Goal: Transaction & Acquisition: Purchase product/service

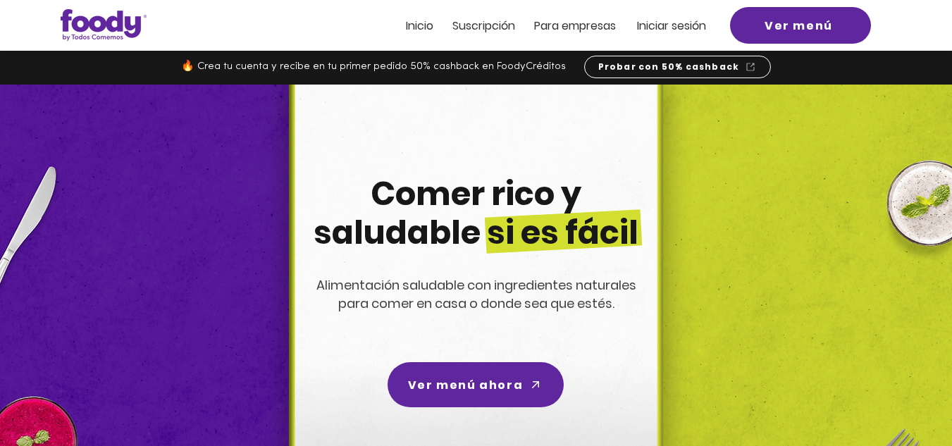
click at [681, 26] on span "Iniciar sesión" at bounding box center [671, 26] width 69 height 16
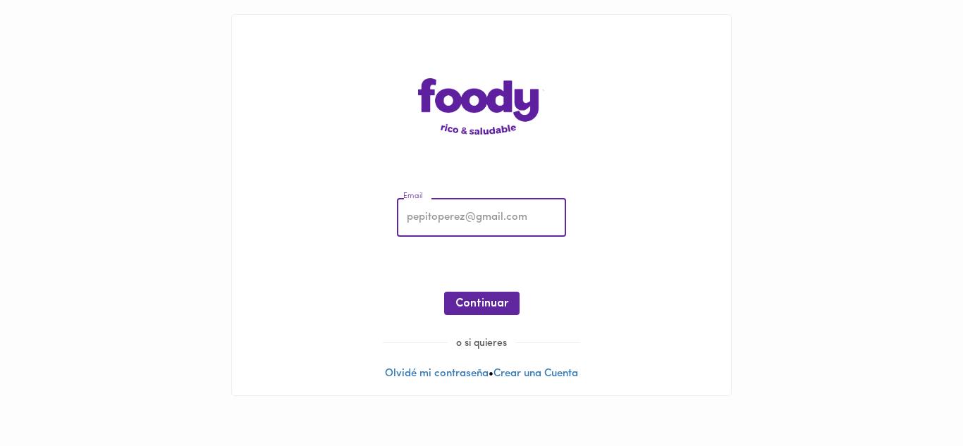
click at [456, 219] on input "email" at bounding box center [481, 218] width 169 height 39
type input "[EMAIL_ADDRESS][DOMAIN_NAME]"
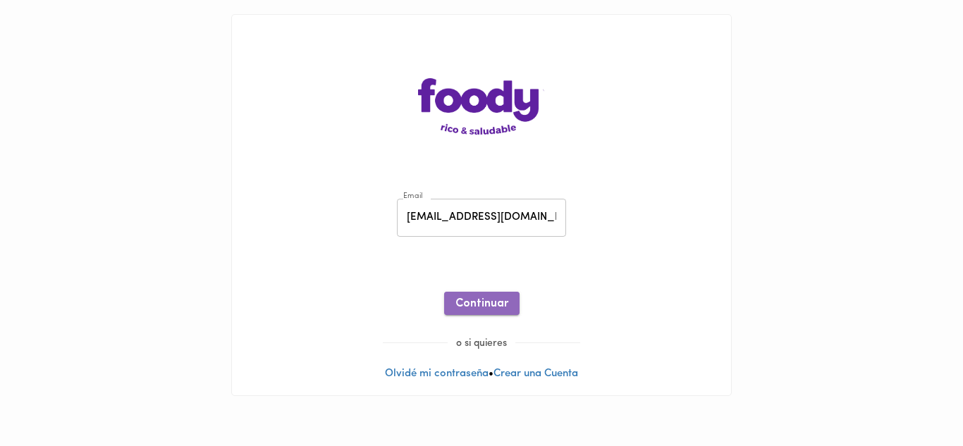
click at [484, 304] on span "Continuar" at bounding box center [481, 304] width 53 height 13
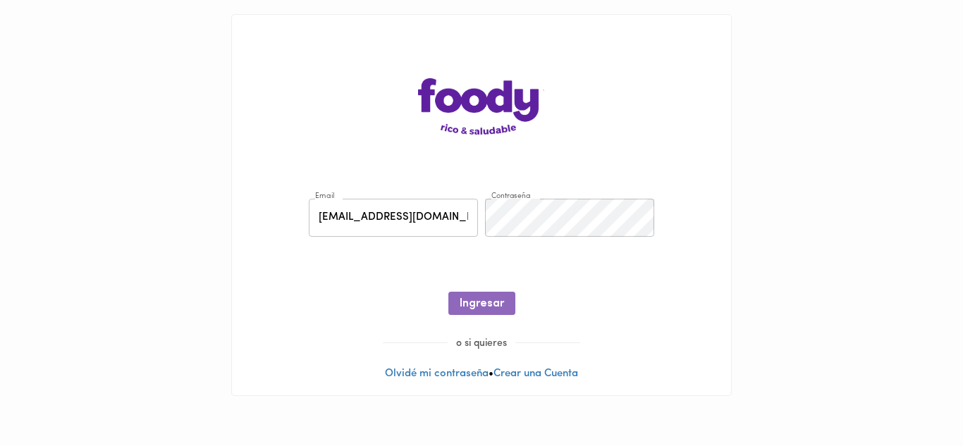
click at [484, 304] on span "Ingresar" at bounding box center [482, 304] width 44 height 13
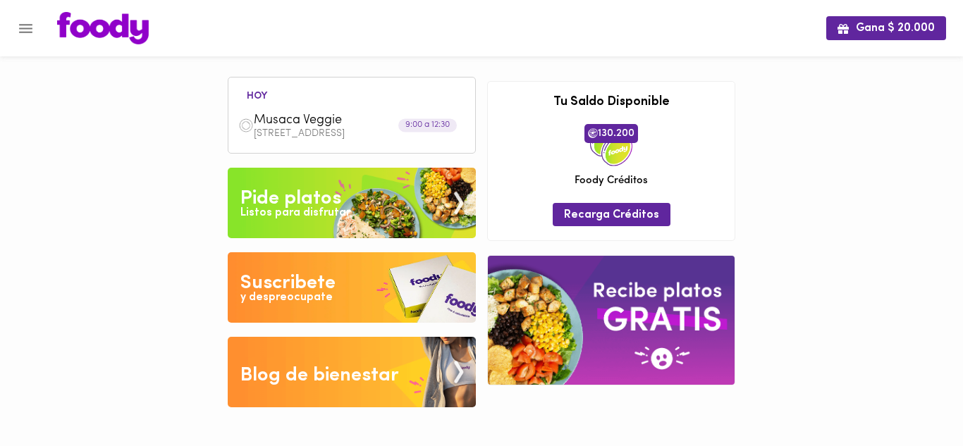
click at [317, 216] on div "Listos para disfrutar" at bounding box center [295, 213] width 110 height 16
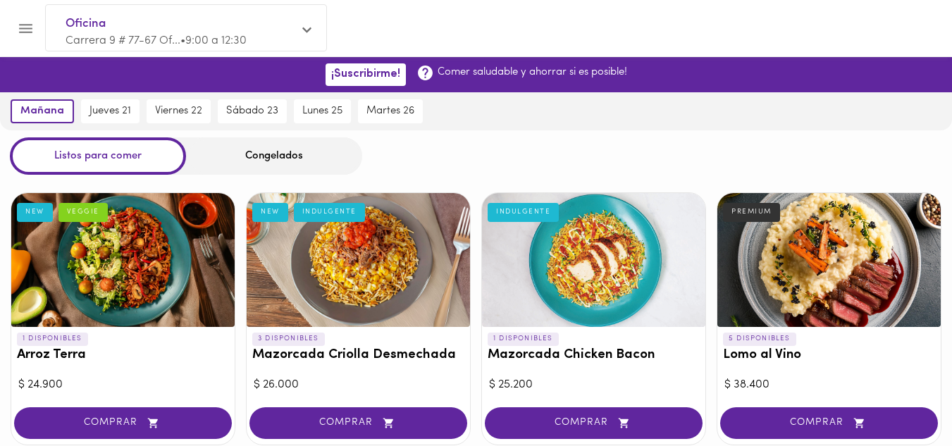
click at [292, 157] on div "Congelados" at bounding box center [274, 155] width 176 height 37
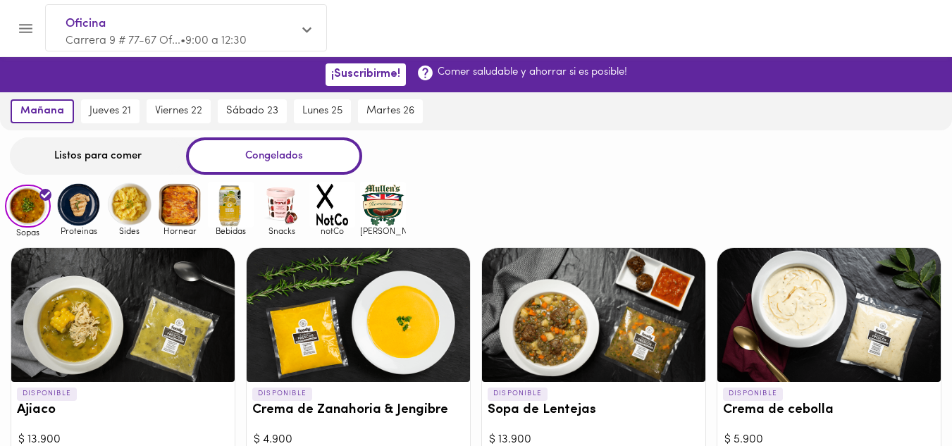
drag, startPoint x: 81, startPoint y: 171, endPoint x: 78, endPoint y: 159, distance: 12.5
click at [78, 161] on div "Listos para comer" at bounding box center [98, 155] width 176 height 37
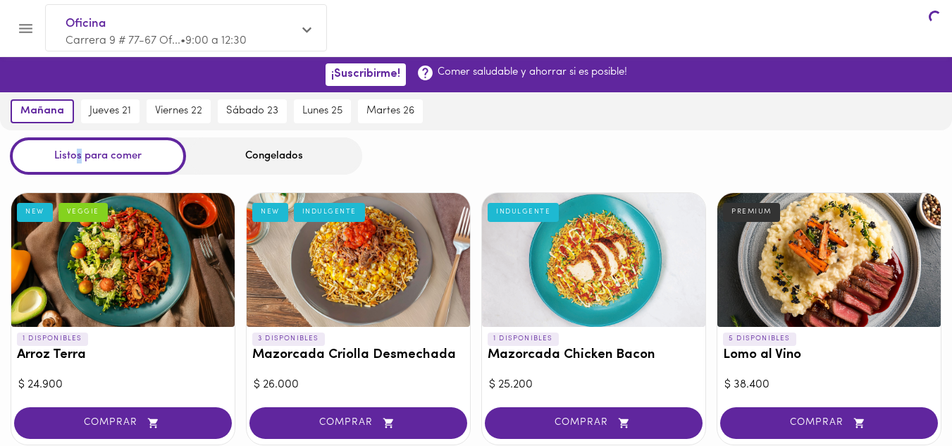
click at [77, 157] on div "Listos para comer" at bounding box center [98, 155] width 176 height 37
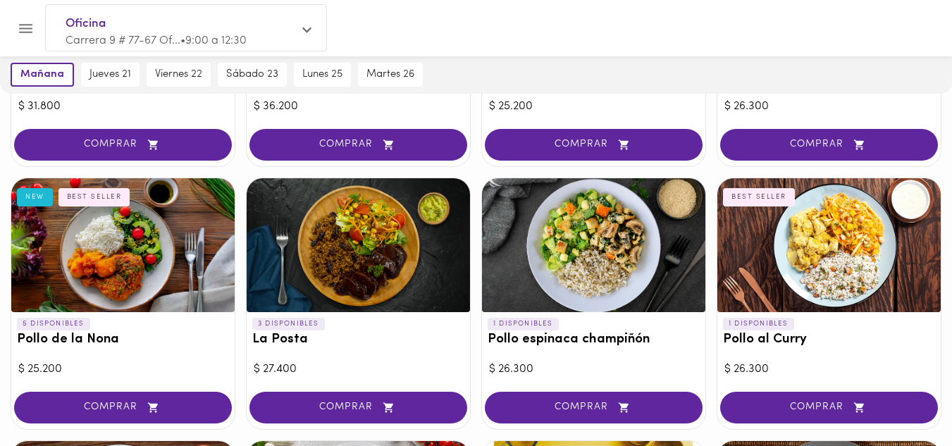
scroll to position [545, 0]
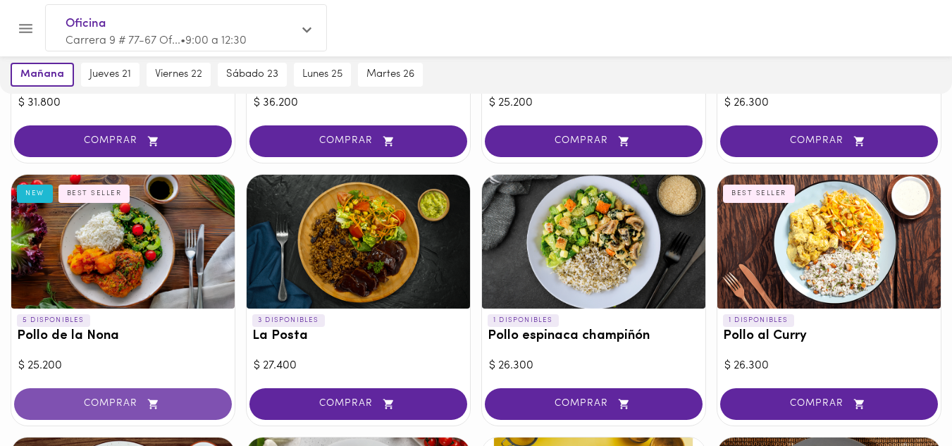
click at [112, 400] on span "COMPRAR" at bounding box center [123, 404] width 183 height 12
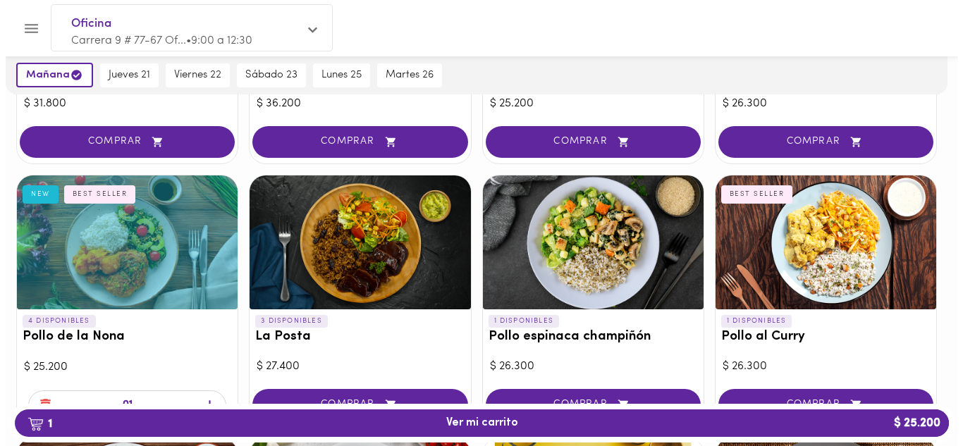
scroll to position [546, 0]
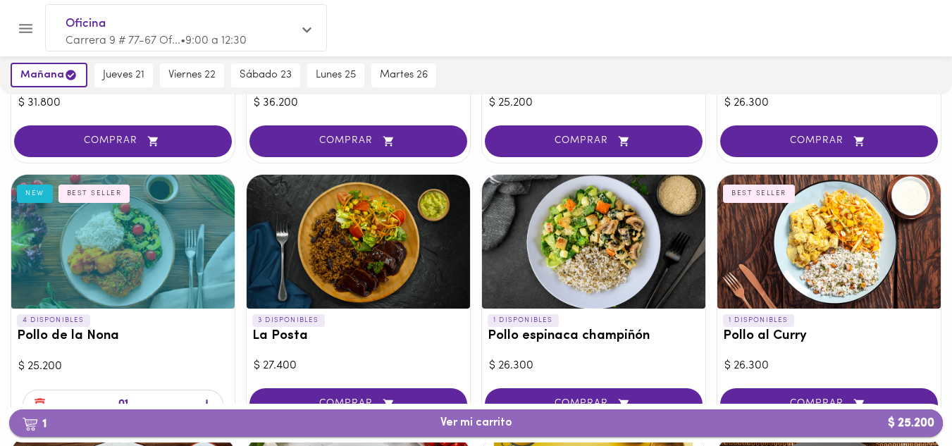
click at [475, 424] on span "1 Ver mi carrito $ 25.200" at bounding box center [477, 423] width 72 height 13
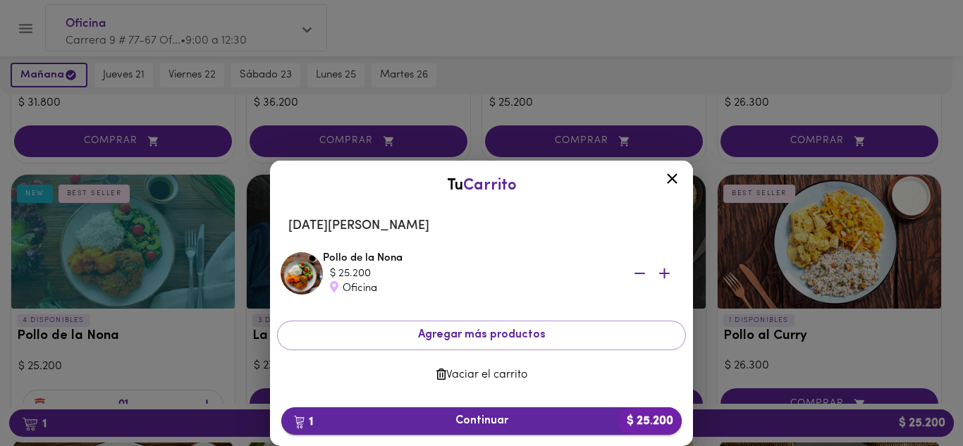
click at [474, 422] on span "1 Continuar $ 25.200" at bounding box center [482, 421] width 378 height 13
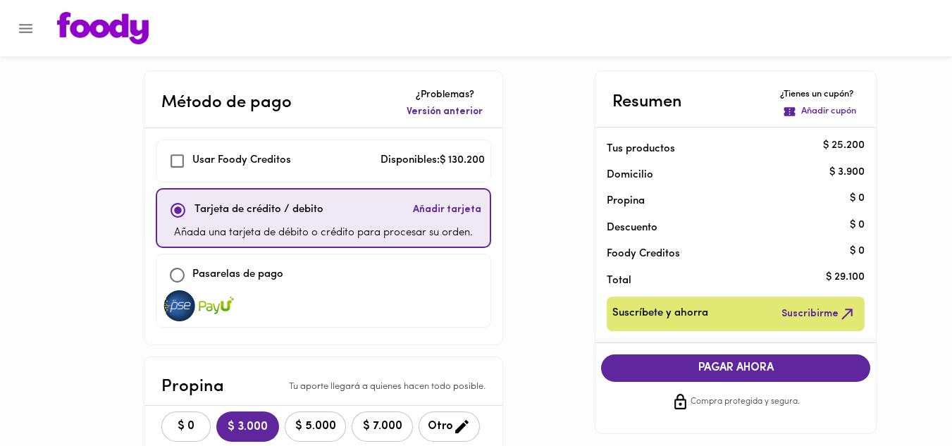
checkbox input "true"
click at [180, 214] on input "checkbox" at bounding box center [178, 210] width 30 height 30
checkbox input "true"
click at [174, 162] on input "checkbox" at bounding box center [177, 161] width 30 height 30
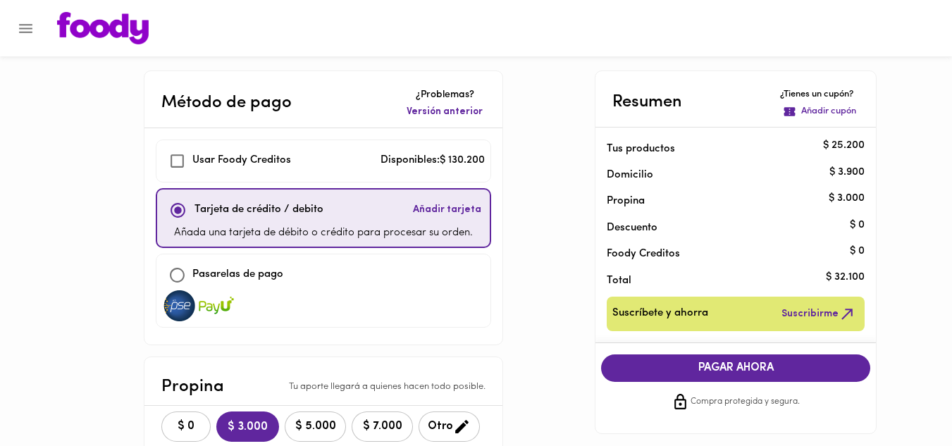
checkbox input "true"
click at [177, 429] on span "$ 0" at bounding box center [186, 426] width 31 height 13
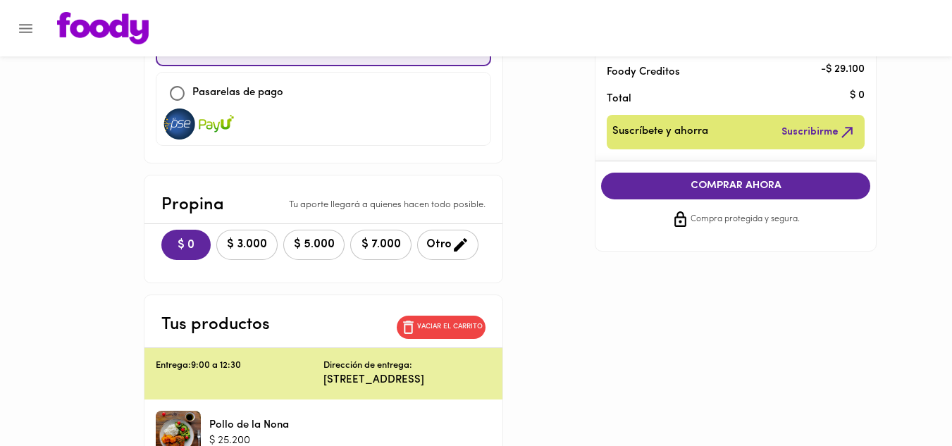
scroll to position [178, 0]
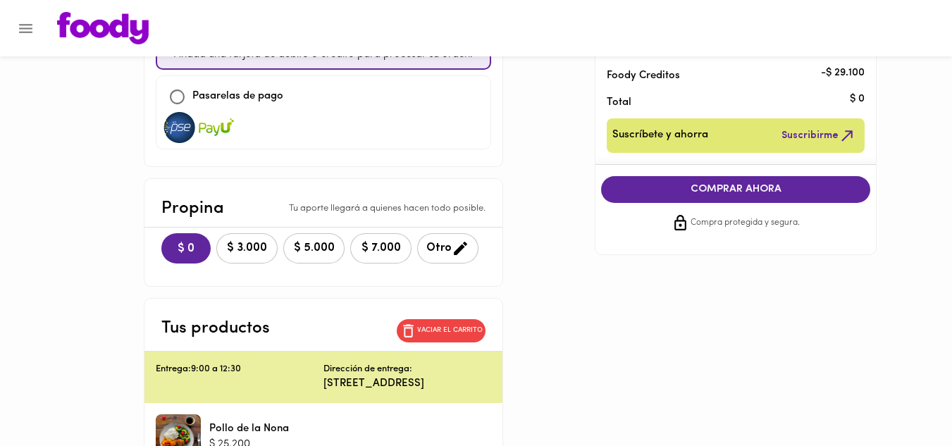
click at [730, 192] on span "COMPRAR AHORA" at bounding box center [735, 189] width 241 height 13
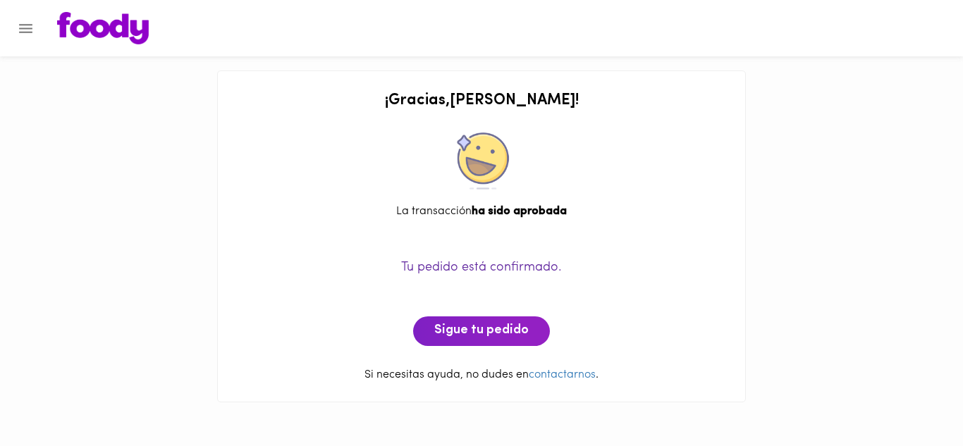
click at [21, 25] on icon "Menu" at bounding box center [26, 29] width 18 height 18
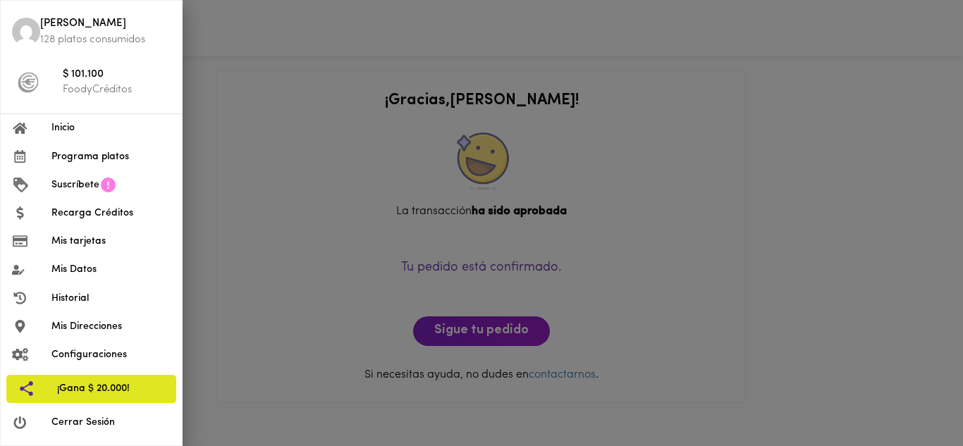
click at [77, 421] on span "Cerrar Sesión" at bounding box center [110, 422] width 119 height 15
